Goal: Information Seeking & Learning: Learn about a topic

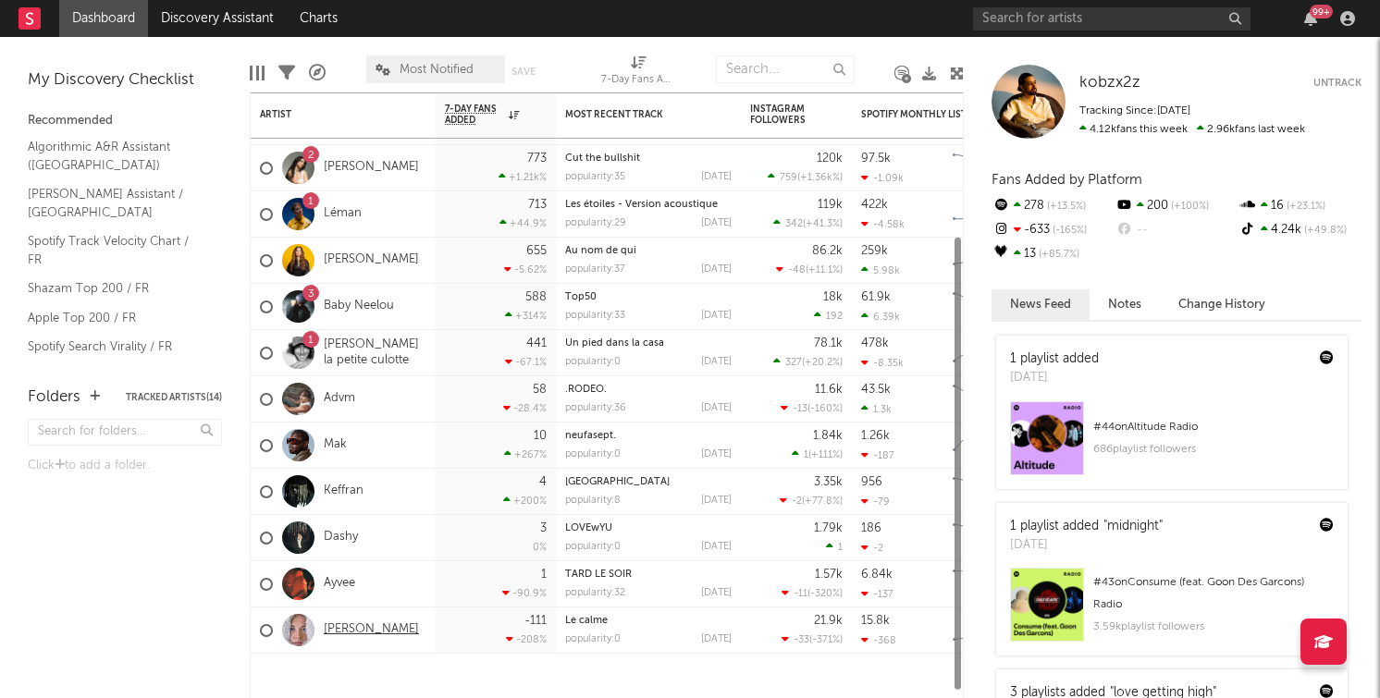
click at [339, 635] on link "[PERSON_NAME]" at bounding box center [371, 631] width 95 height 16
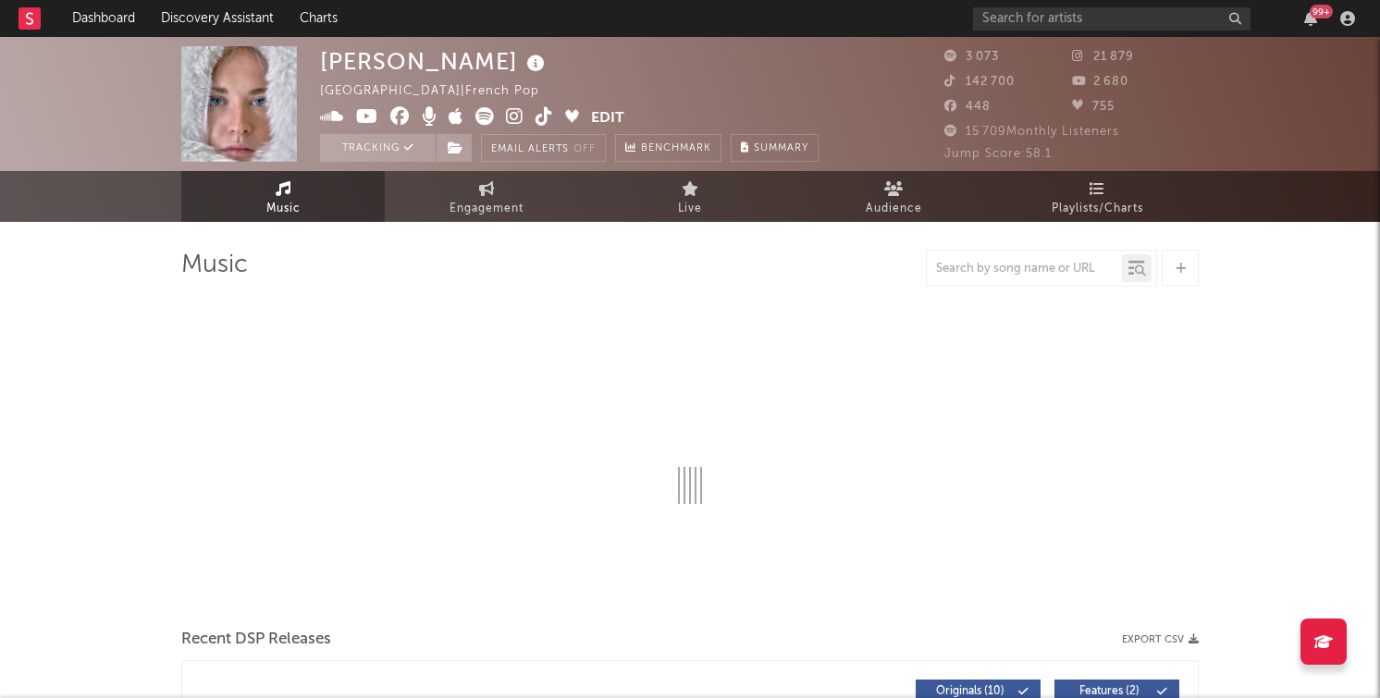
select select "6m"
